Goal: Task Accomplishment & Management: Manage account settings

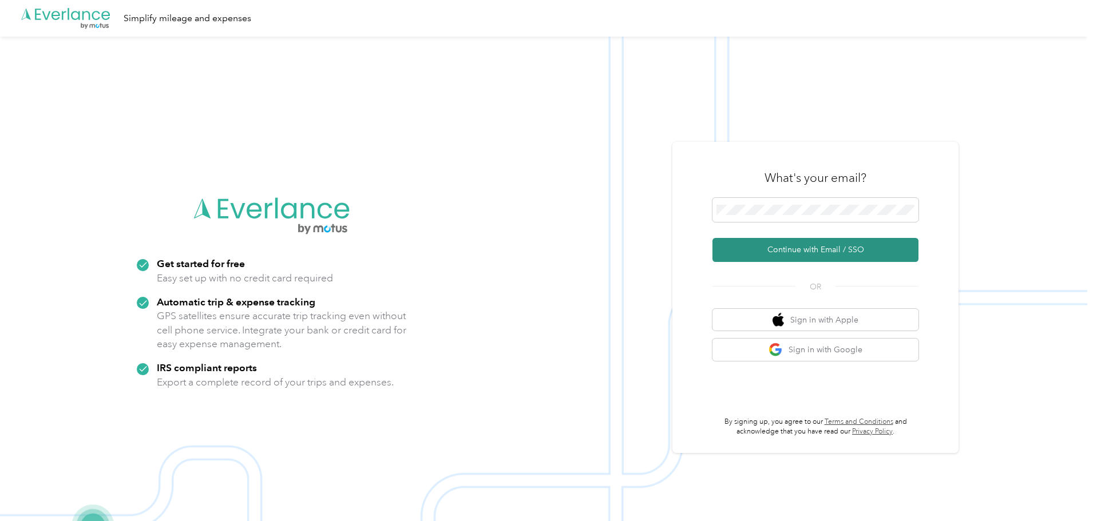
click at [787, 251] on button "Continue with Email / SSO" at bounding box center [816, 250] width 206 height 24
click at [802, 255] on button "Continue with Email / SSO" at bounding box center [816, 250] width 206 height 24
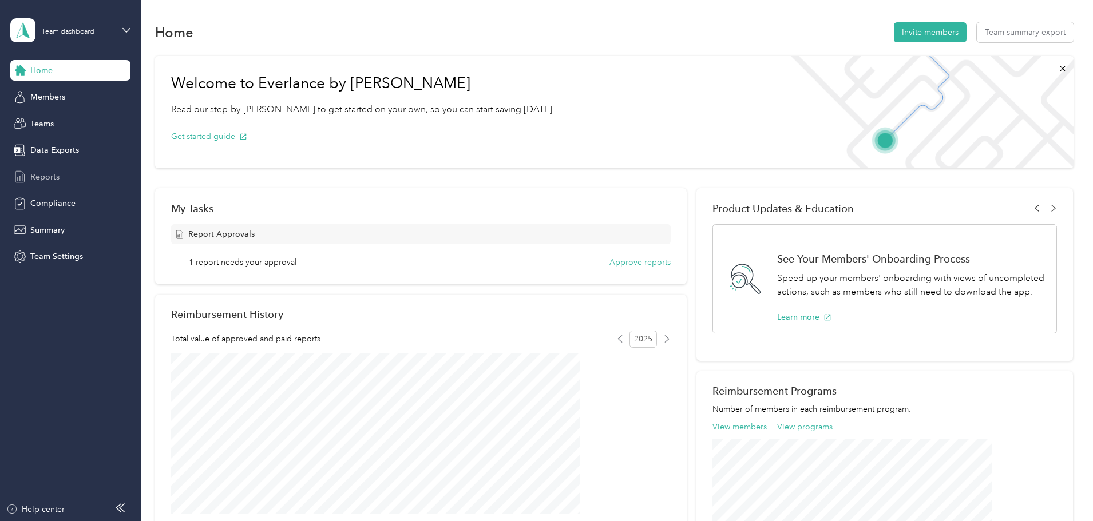
click at [37, 175] on span "Reports" at bounding box center [44, 177] width 29 height 12
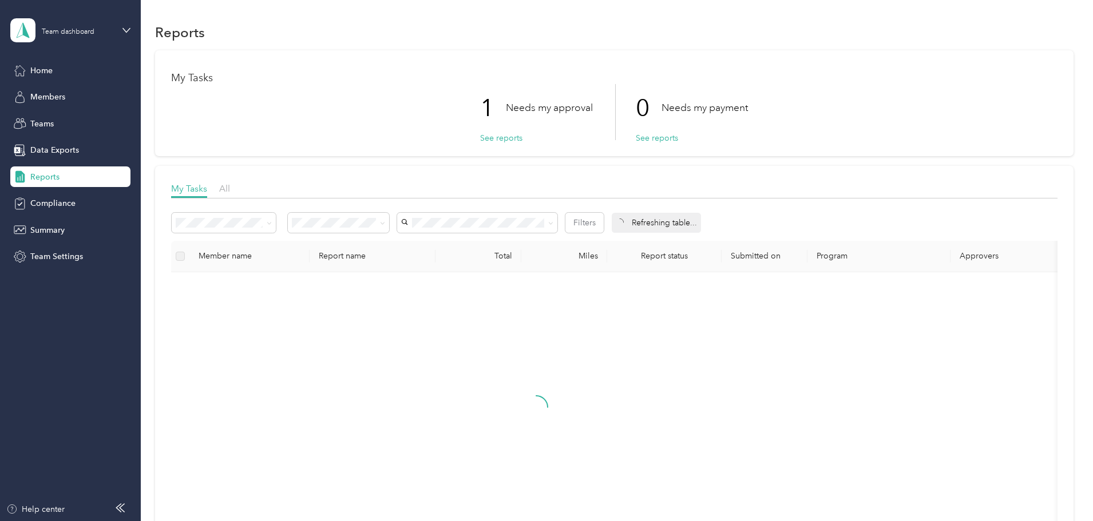
click at [535, 112] on p "Needs my approval" at bounding box center [549, 108] width 87 height 14
click at [504, 137] on button "See reports" at bounding box center [501, 138] width 42 height 12
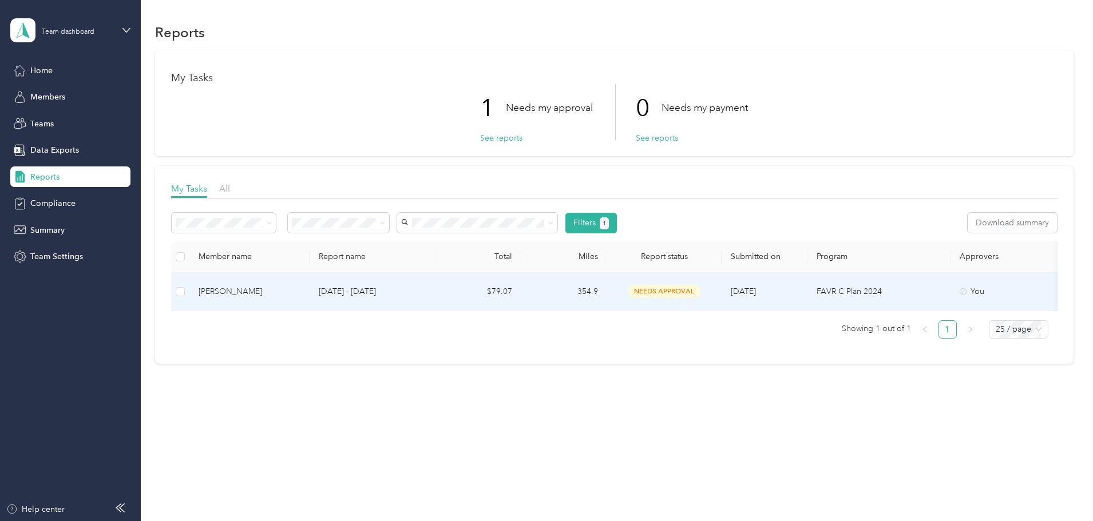
click at [701, 289] on span "needs approval" at bounding box center [665, 291] width 72 height 13
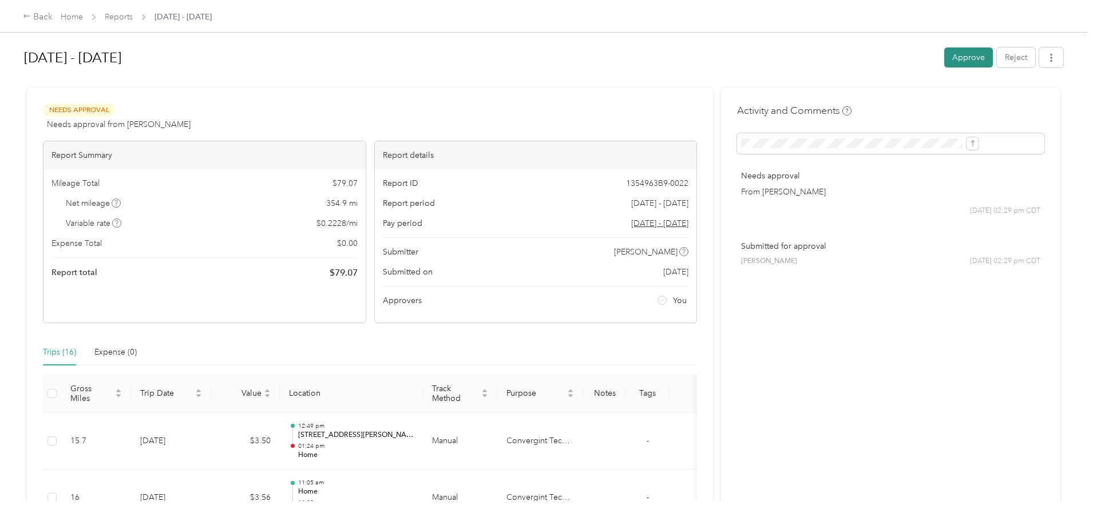
click at [945, 57] on button "Approve" at bounding box center [969, 58] width 49 height 20
